Goal: Task Accomplishment & Management: Manage account settings

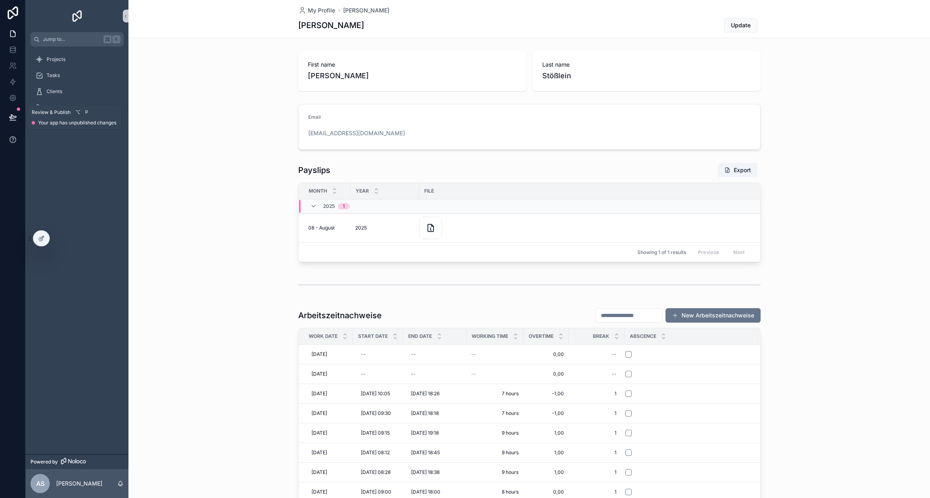
click at [12, 120] on icon at bounding box center [13, 120] width 6 height 0
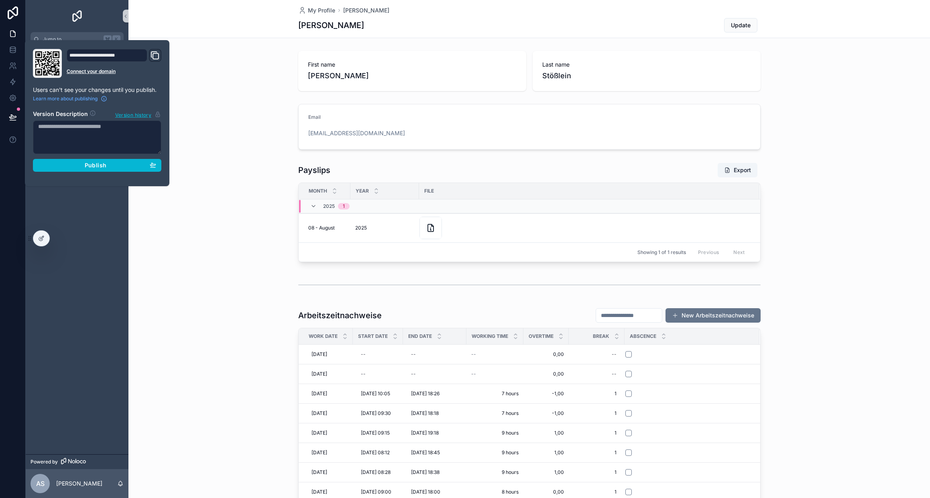
click at [95, 270] on div "Projects Tasks Clients Management" at bounding box center [77, 251] width 103 height 408
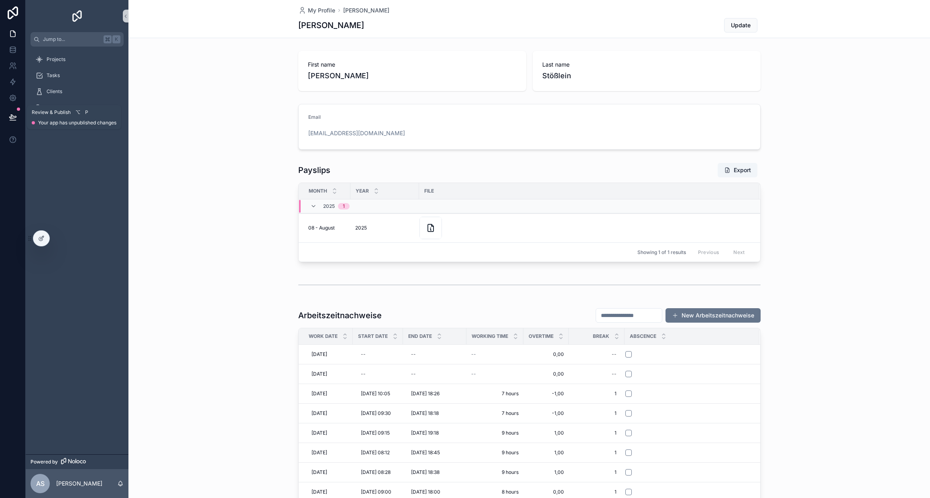
click at [17, 115] on button at bounding box center [13, 117] width 18 height 22
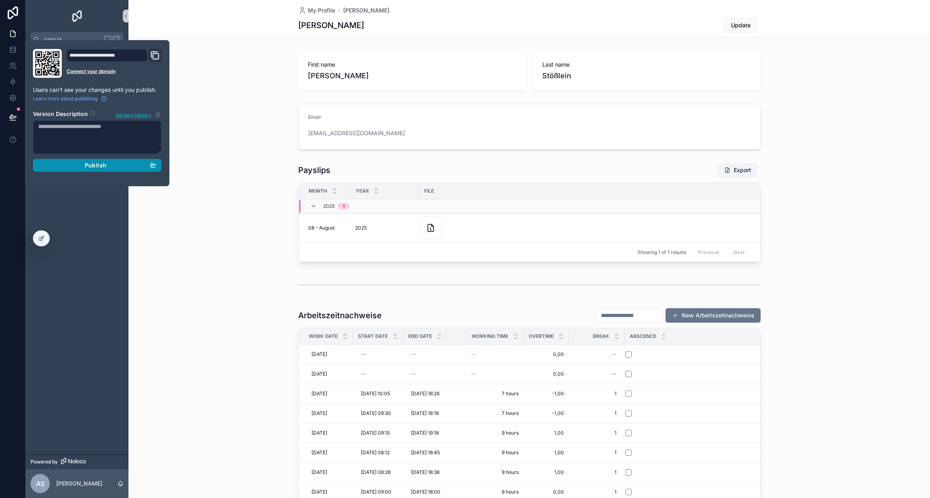
click at [81, 169] on div "Publish" at bounding box center [97, 165] width 118 height 7
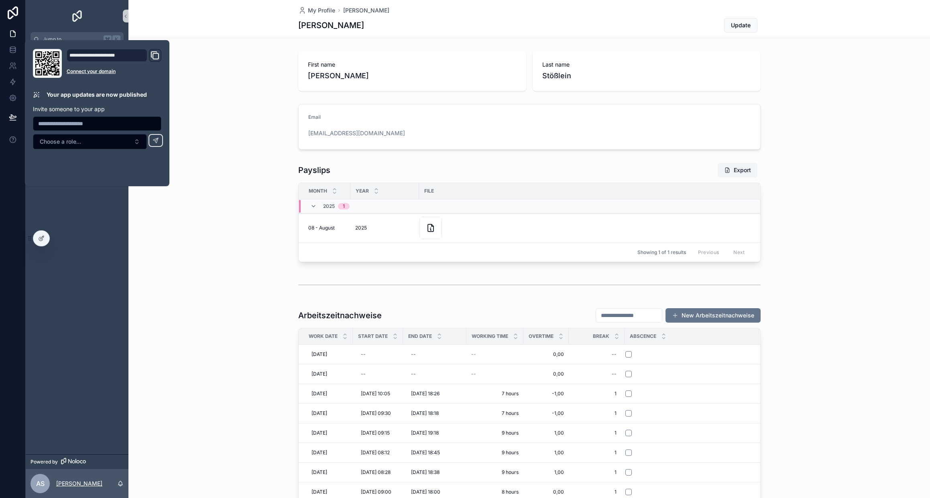
click at [75, 485] on p "[PERSON_NAME]" at bounding box center [79, 484] width 46 height 8
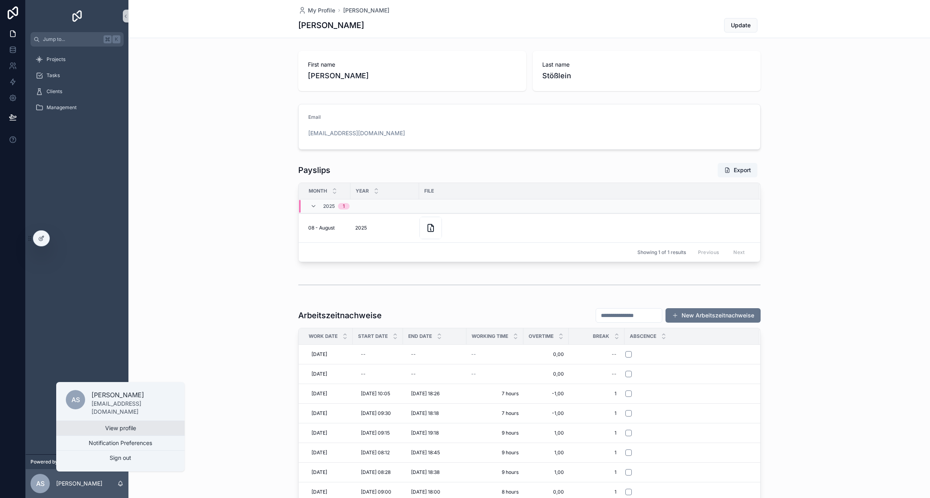
click at [104, 425] on link "View profile" at bounding box center [120, 428] width 128 height 14
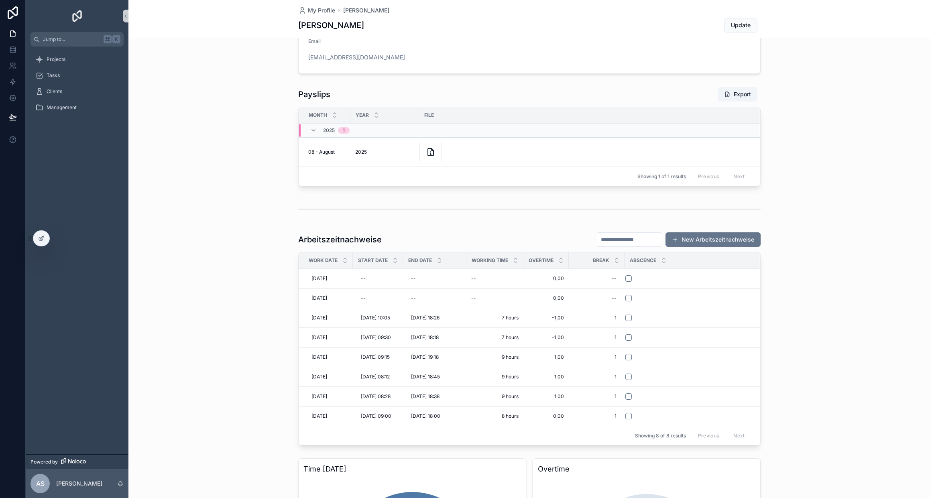
scroll to position [78, 0]
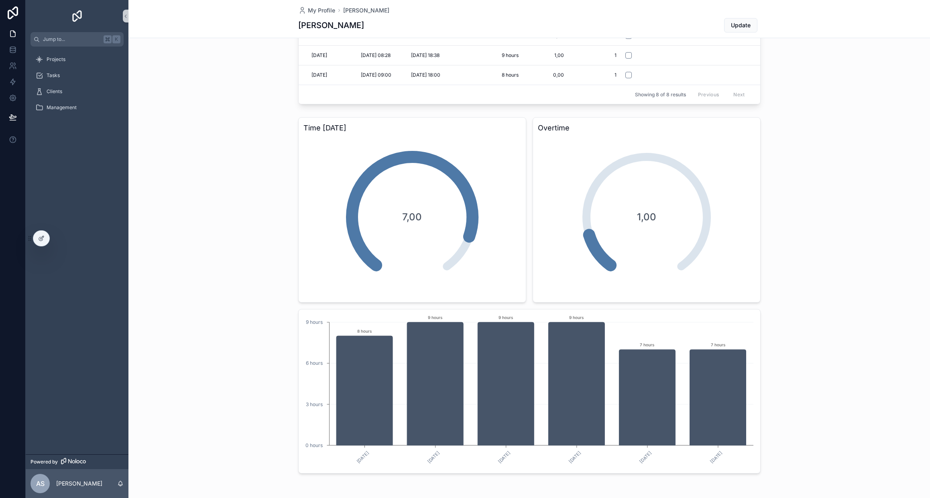
scroll to position [460, 0]
